Goal: Information Seeking & Learning: Learn about a topic

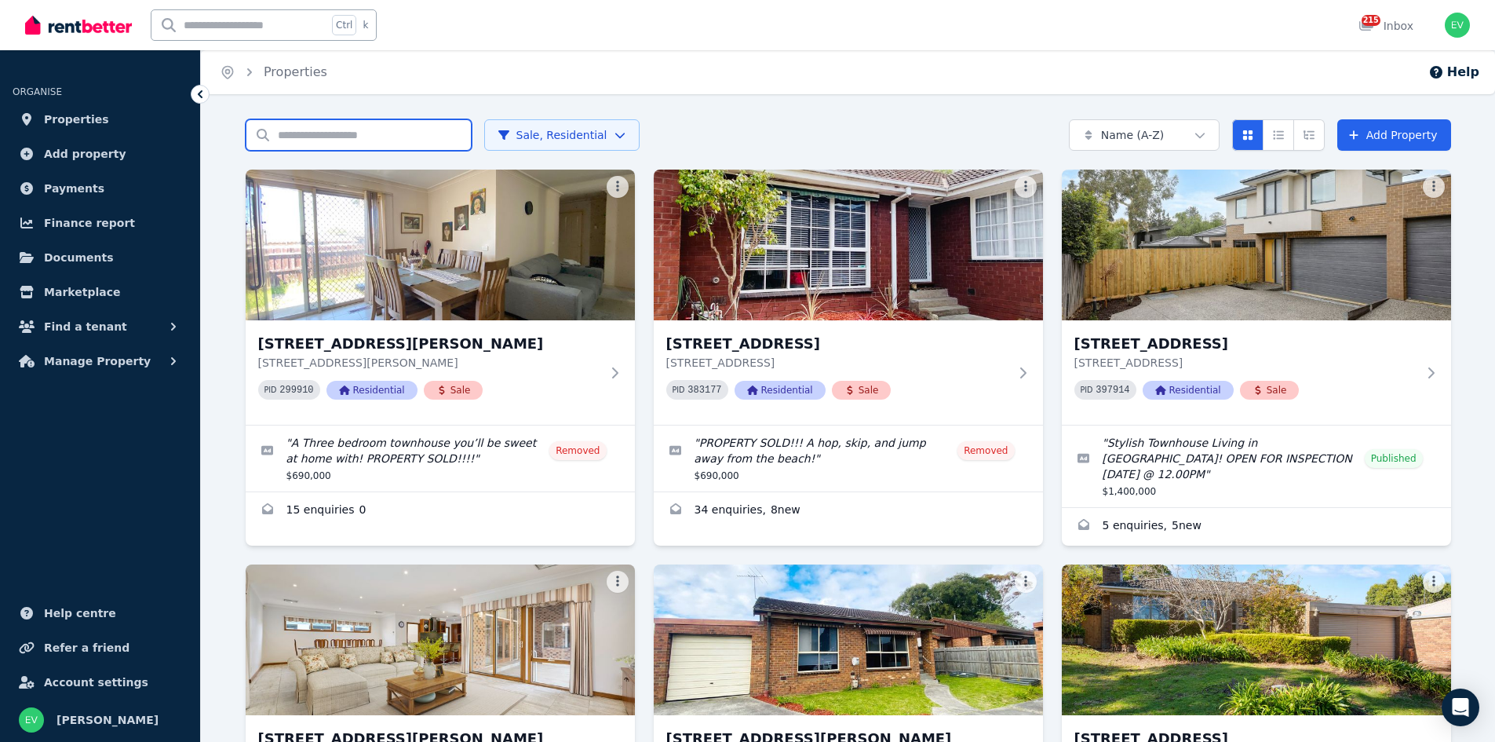
click at [356, 137] on input "Search properties" at bounding box center [359, 134] width 226 height 31
type input "******"
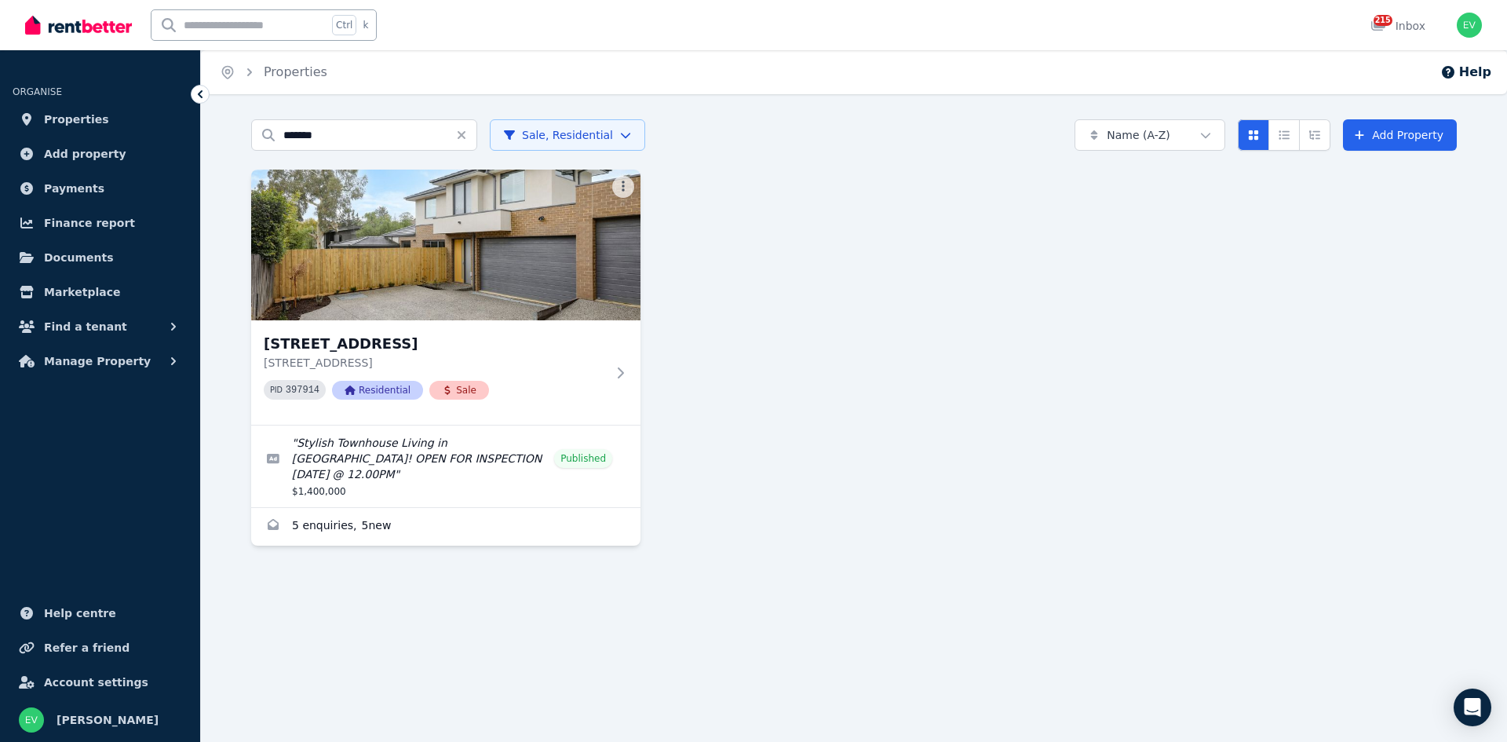
click at [422, 340] on h3 "[STREET_ADDRESS]" at bounding box center [435, 344] width 342 height 22
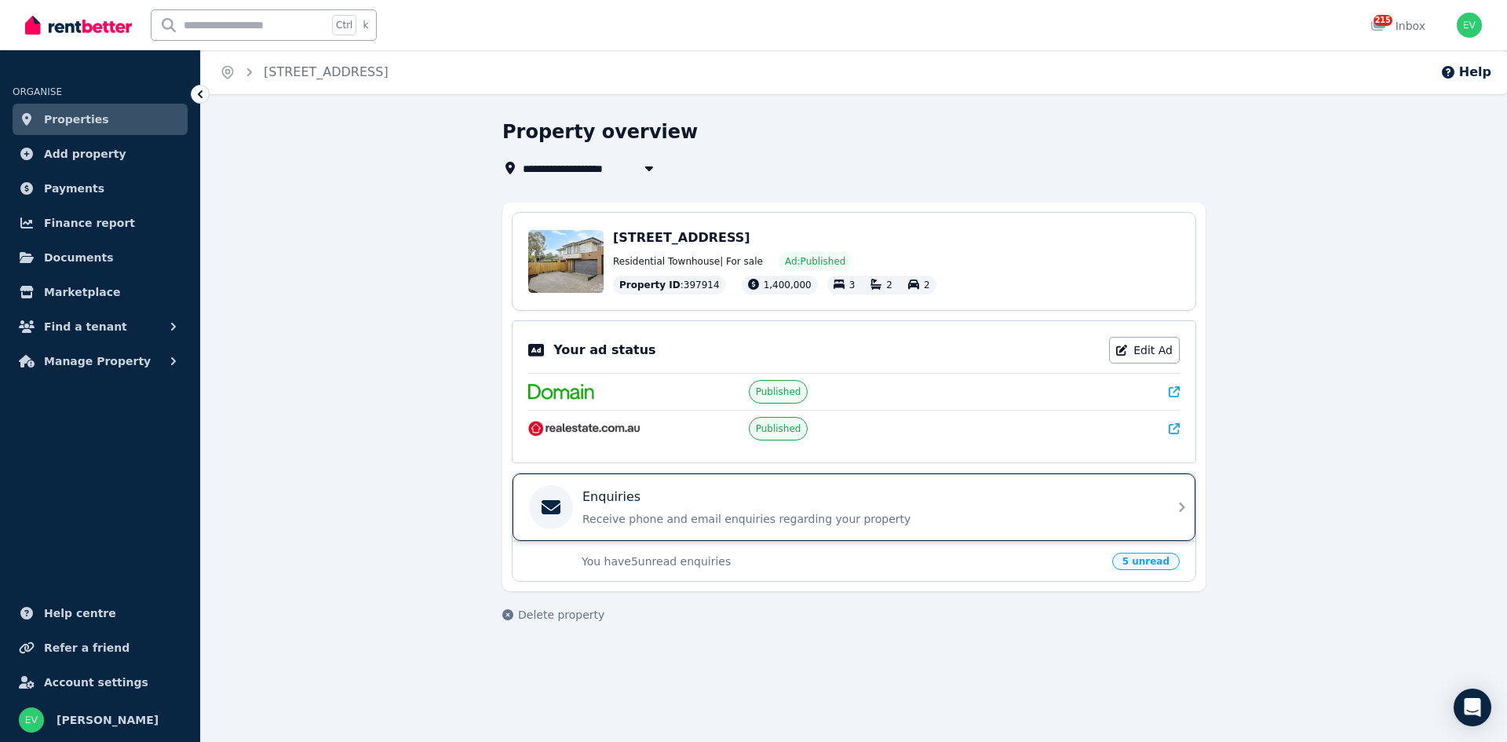
click at [1124, 506] on div "Enquiries Receive phone and email enquiries regarding your property" at bounding box center [866, 506] width 568 height 39
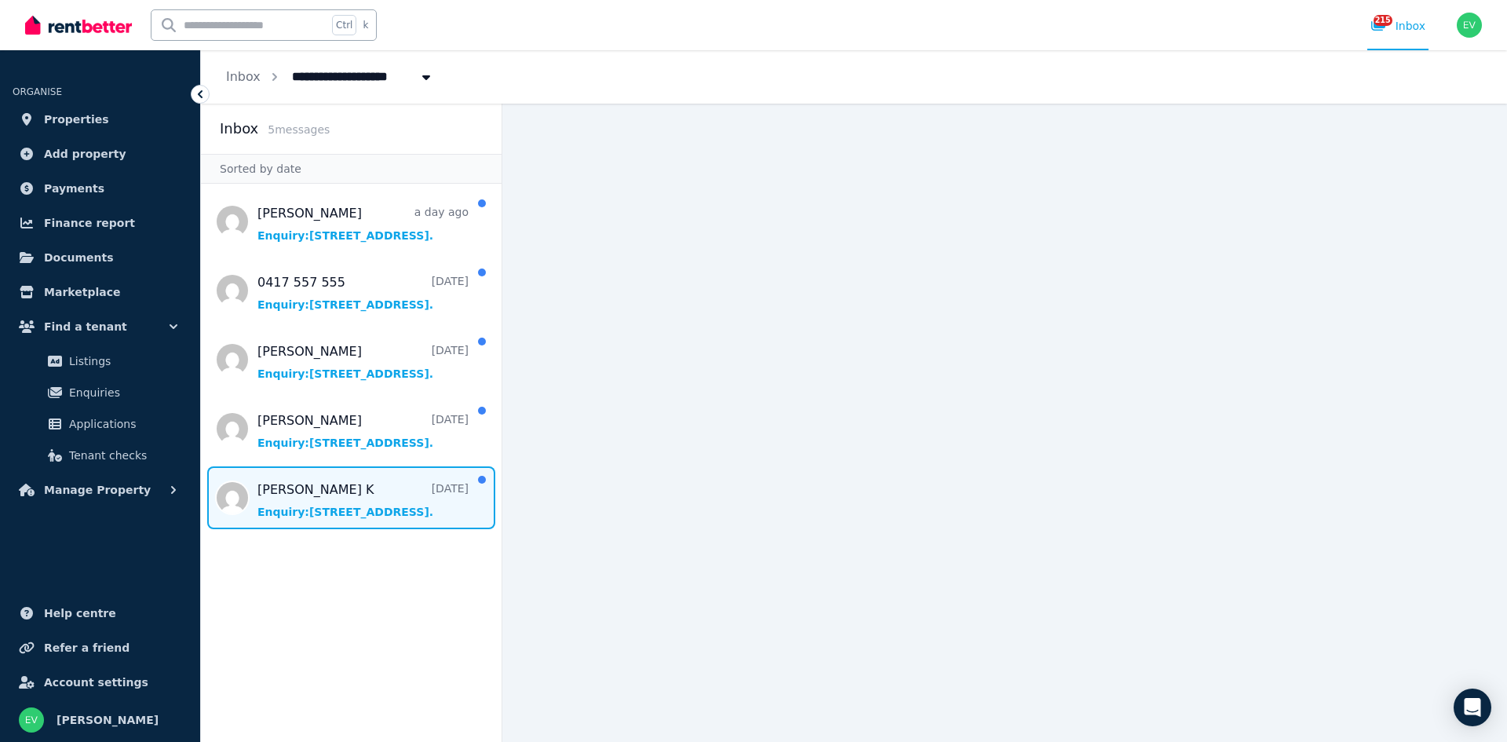
click at [310, 509] on span "Message list" at bounding box center [351, 497] width 301 height 63
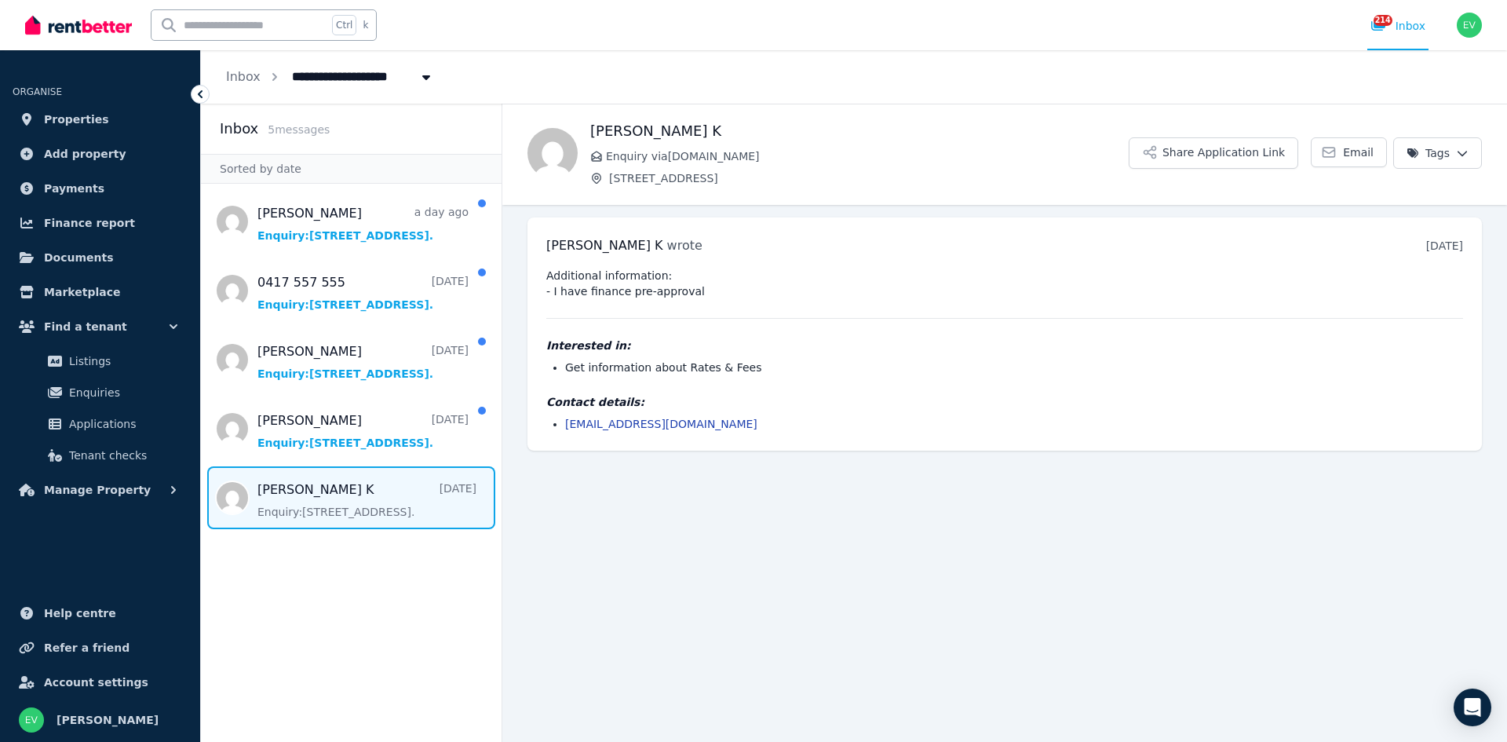
click at [311, 509] on span "Message list" at bounding box center [351, 497] width 301 height 63
drag, startPoint x: 707, startPoint y: 421, endPoint x: 578, endPoint y: 360, distance: 142.2
click at [564, 385] on div "Additional information: - I have finance pre-approval Interested in: Get inform…" at bounding box center [1004, 350] width 917 height 164
copy div "tact details: [EMAIL_ADDRESS][DOMAIN_NAME]"
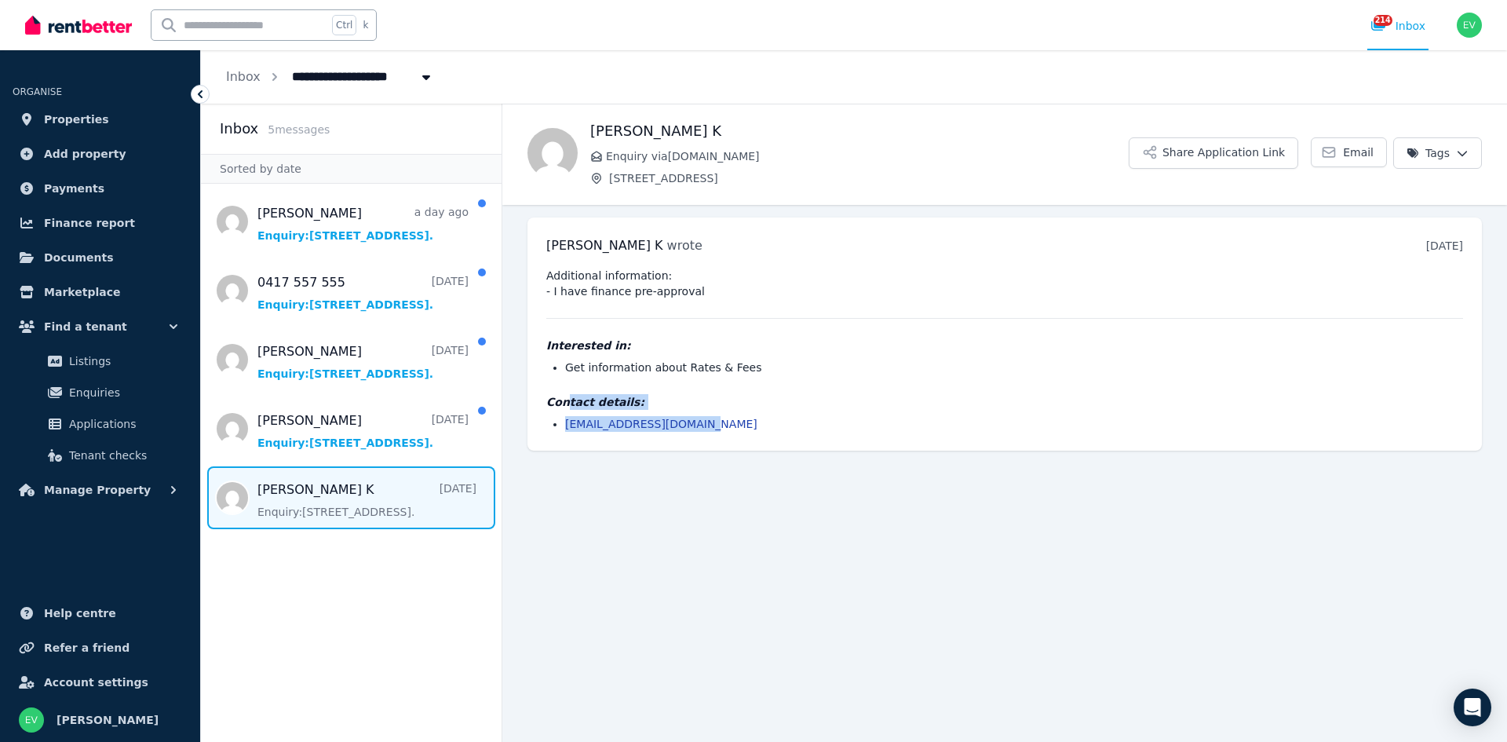
click at [739, 394] on h4 "Contact details:" at bounding box center [1004, 402] width 917 height 16
click at [721, 419] on li "[EMAIL_ADDRESS][DOMAIN_NAME]" at bounding box center [1014, 424] width 898 height 16
drag, startPoint x: 713, startPoint y: 428, endPoint x: 565, endPoint y: 429, distance: 148.3
click at [565, 429] on li "[EMAIL_ADDRESS][DOMAIN_NAME]" at bounding box center [1014, 424] width 898 height 16
copy link "[EMAIL_ADDRESS][DOMAIN_NAME]"
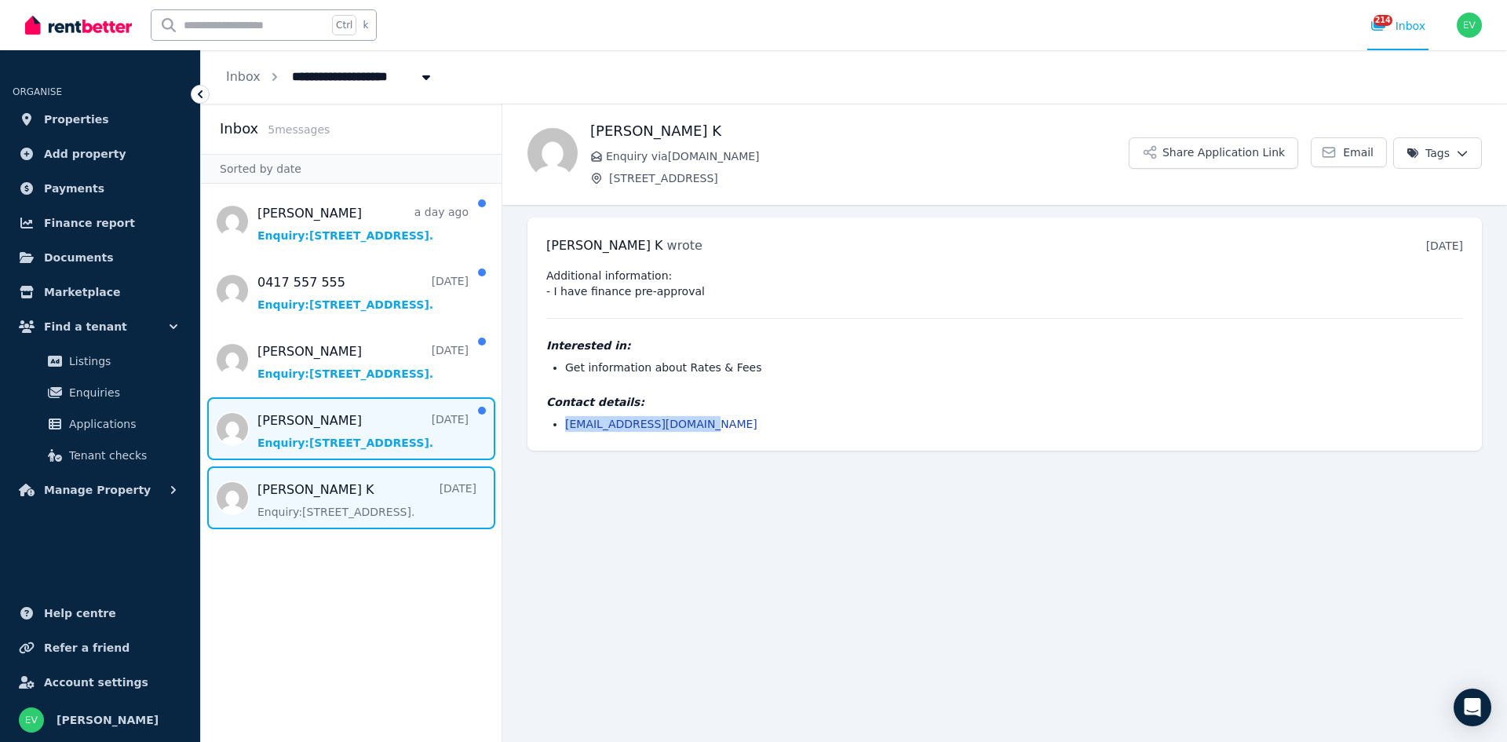
click at [331, 429] on span "Message list" at bounding box center [351, 428] width 301 height 63
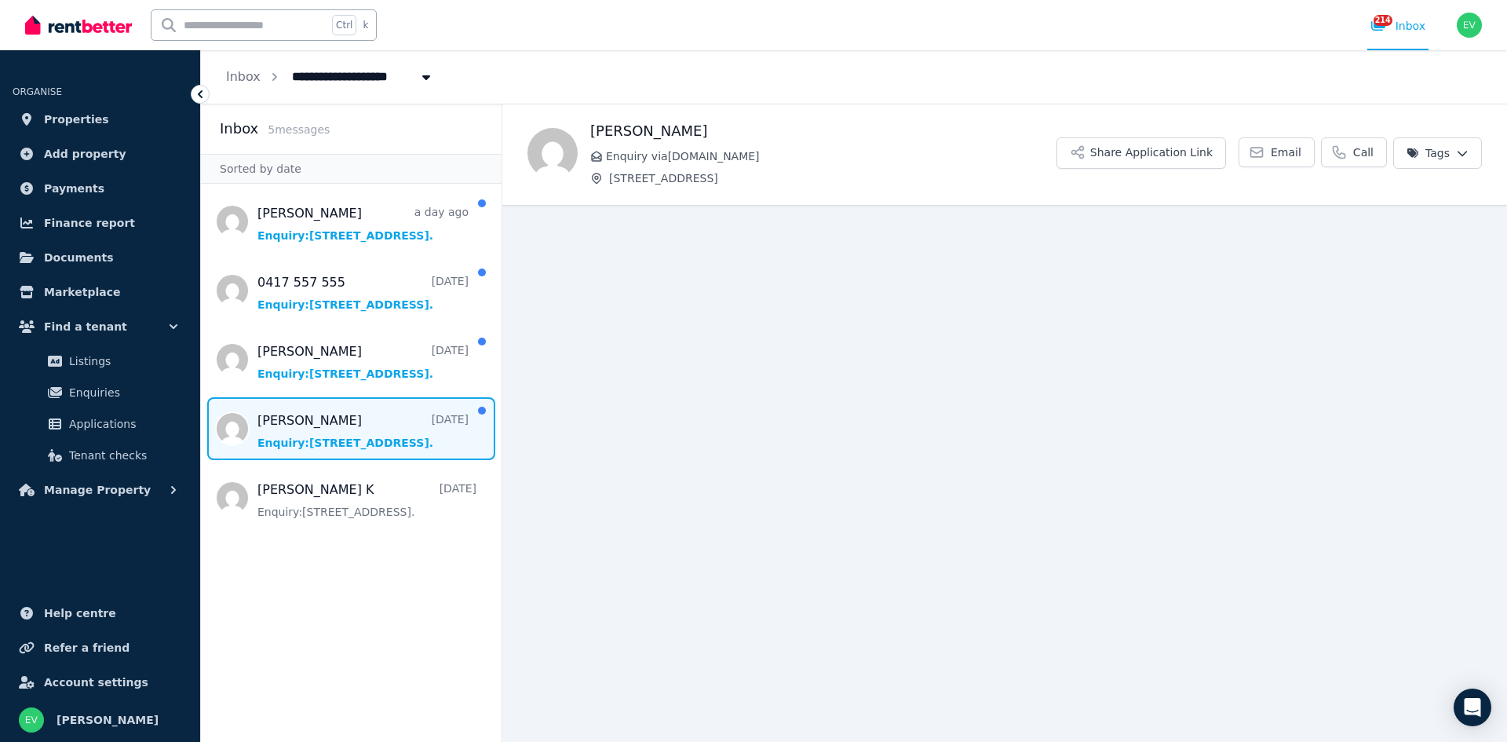
click at [398, 429] on span "Message list" at bounding box center [351, 428] width 301 height 63
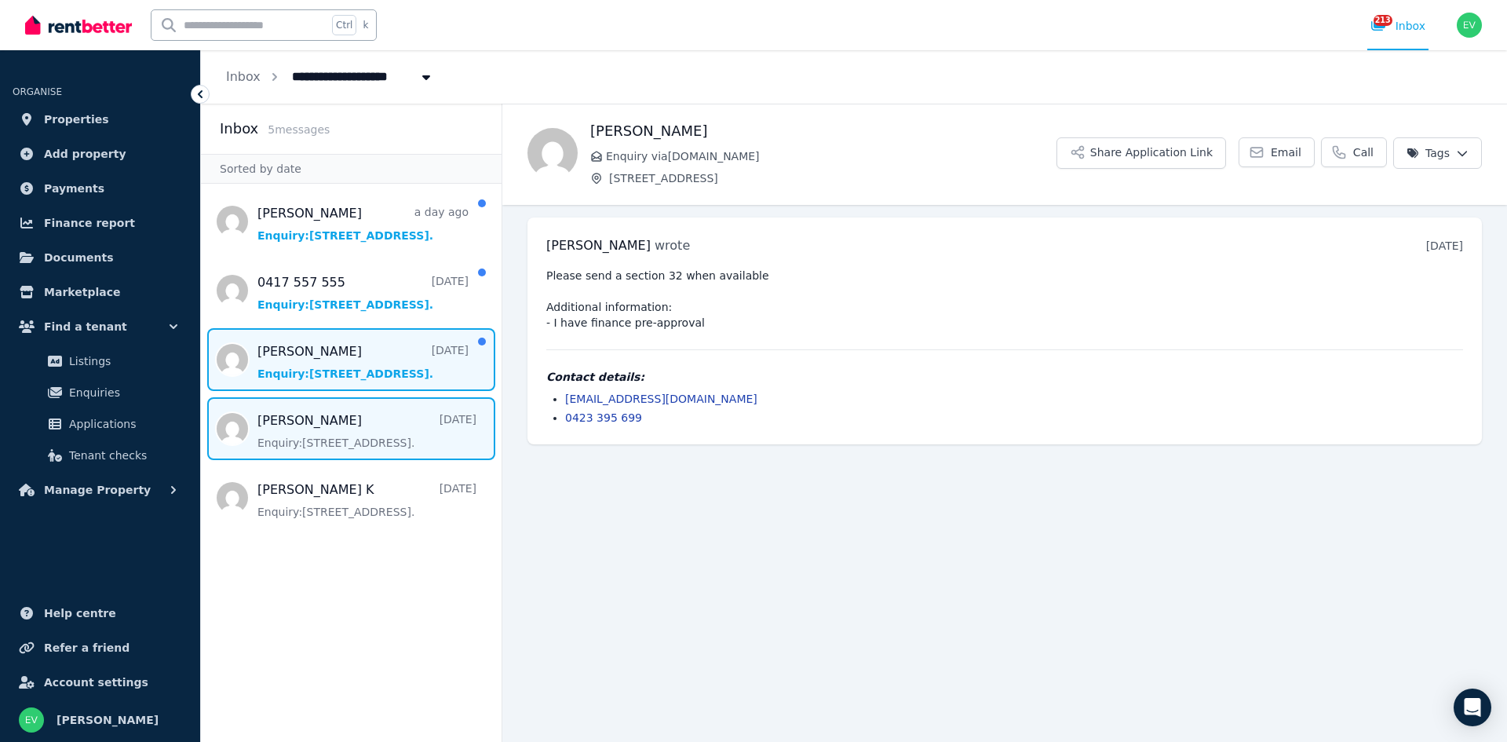
click at [308, 359] on span "Message list" at bounding box center [351, 359] width 301 height 63
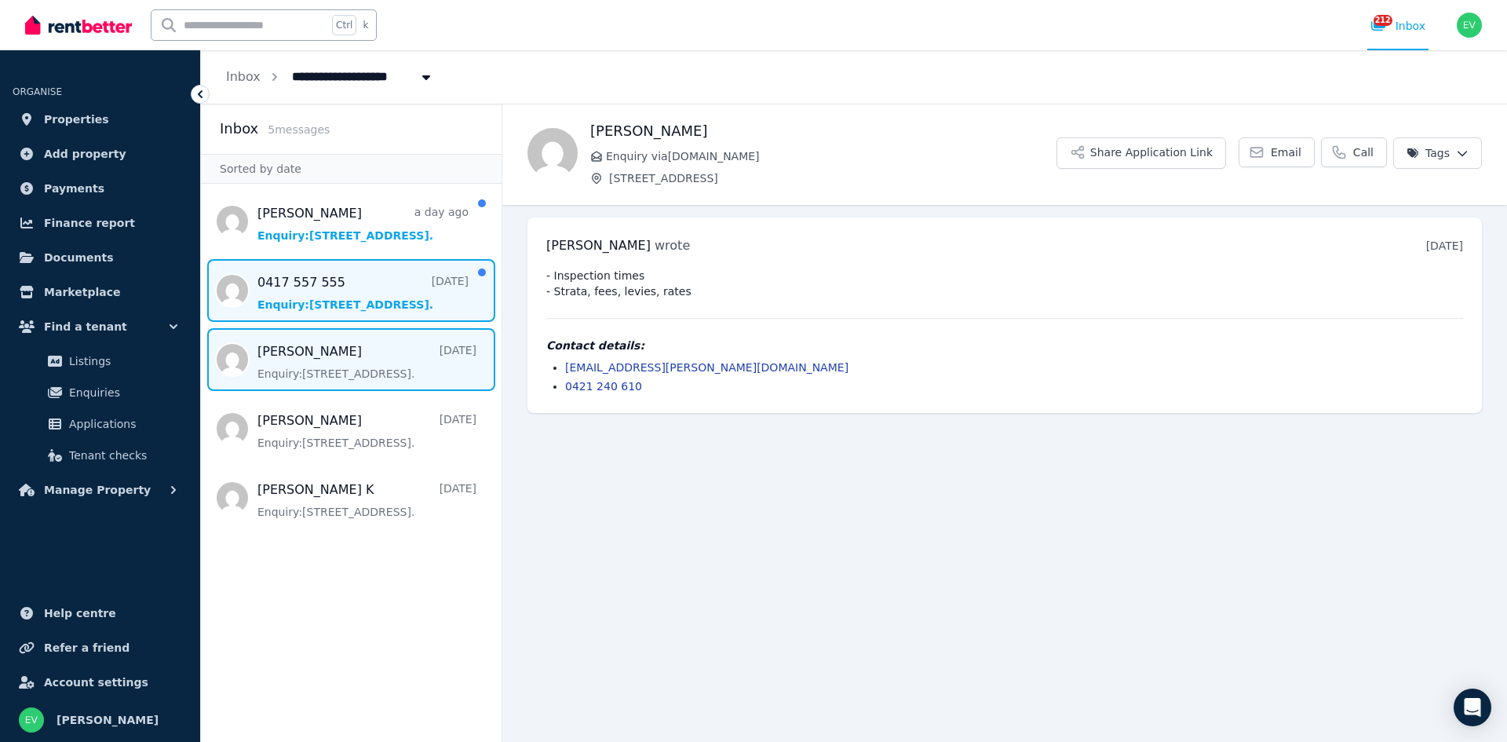
click at [308, 293] on span "Message list" at bounding box center [351, 290] width 301 height 63
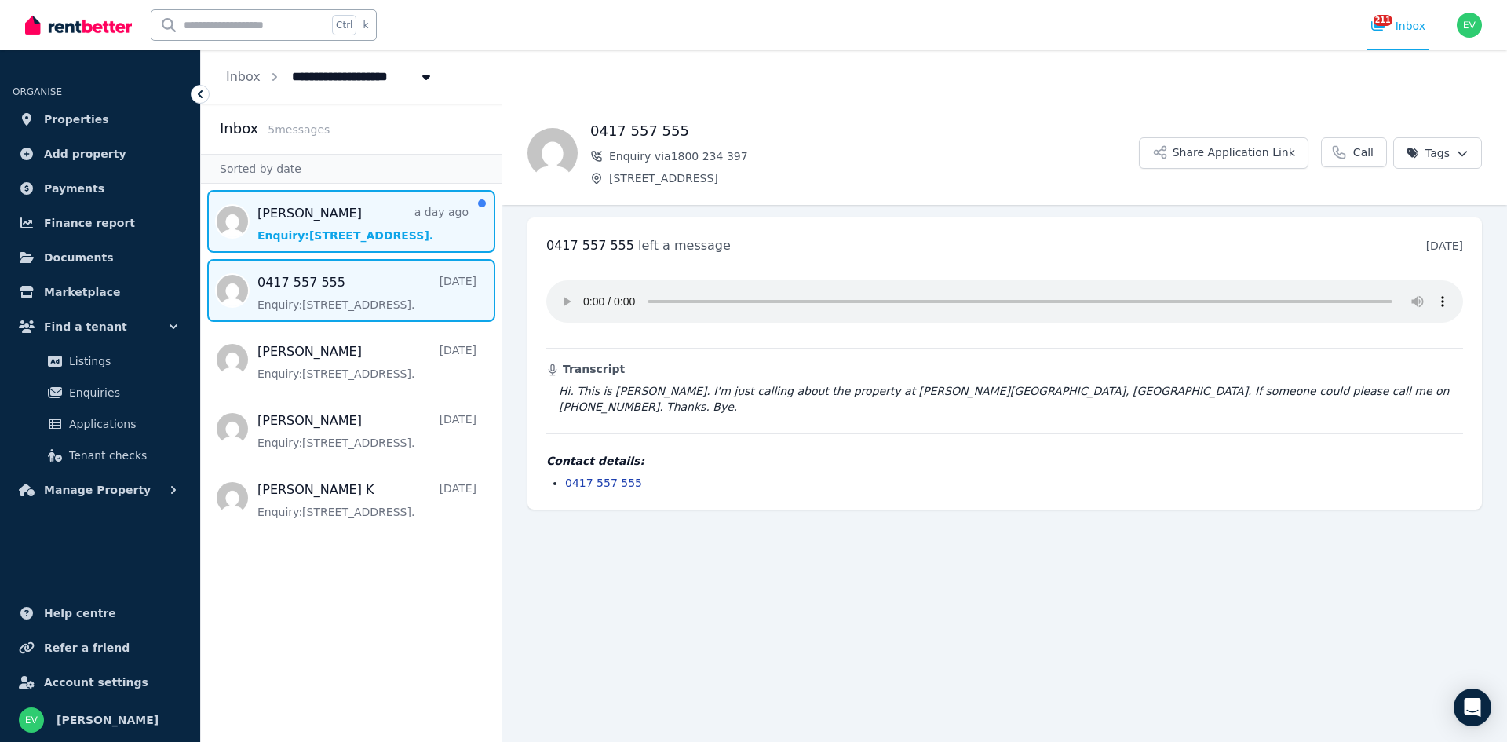
click at [311, 226] on span "Message list" at bounding box center [351, 221] width 301 height 63
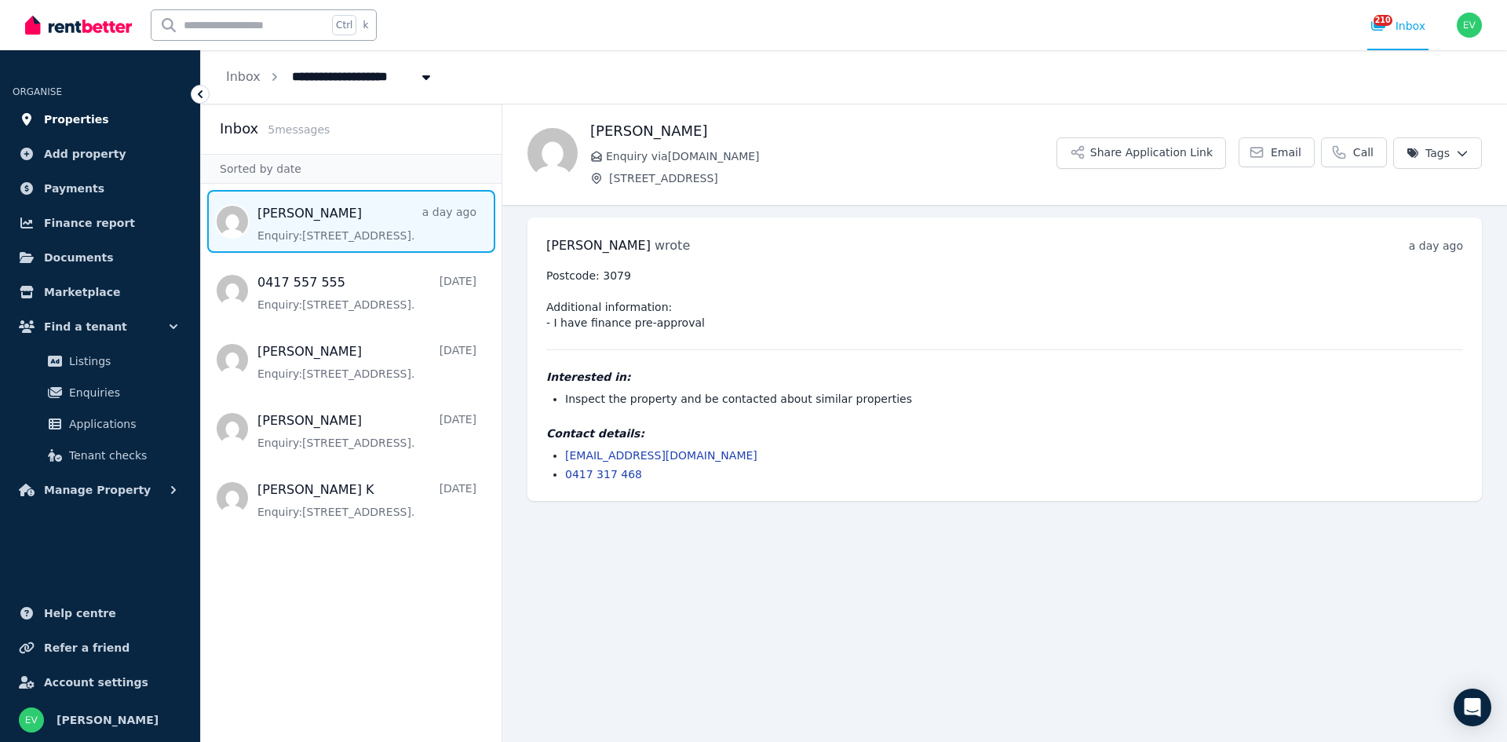
click at [100, 126] on link "Properties" at bounding box center [100, 119] width 175 height 31
